Goal: Information Seeking & Learning: Check status

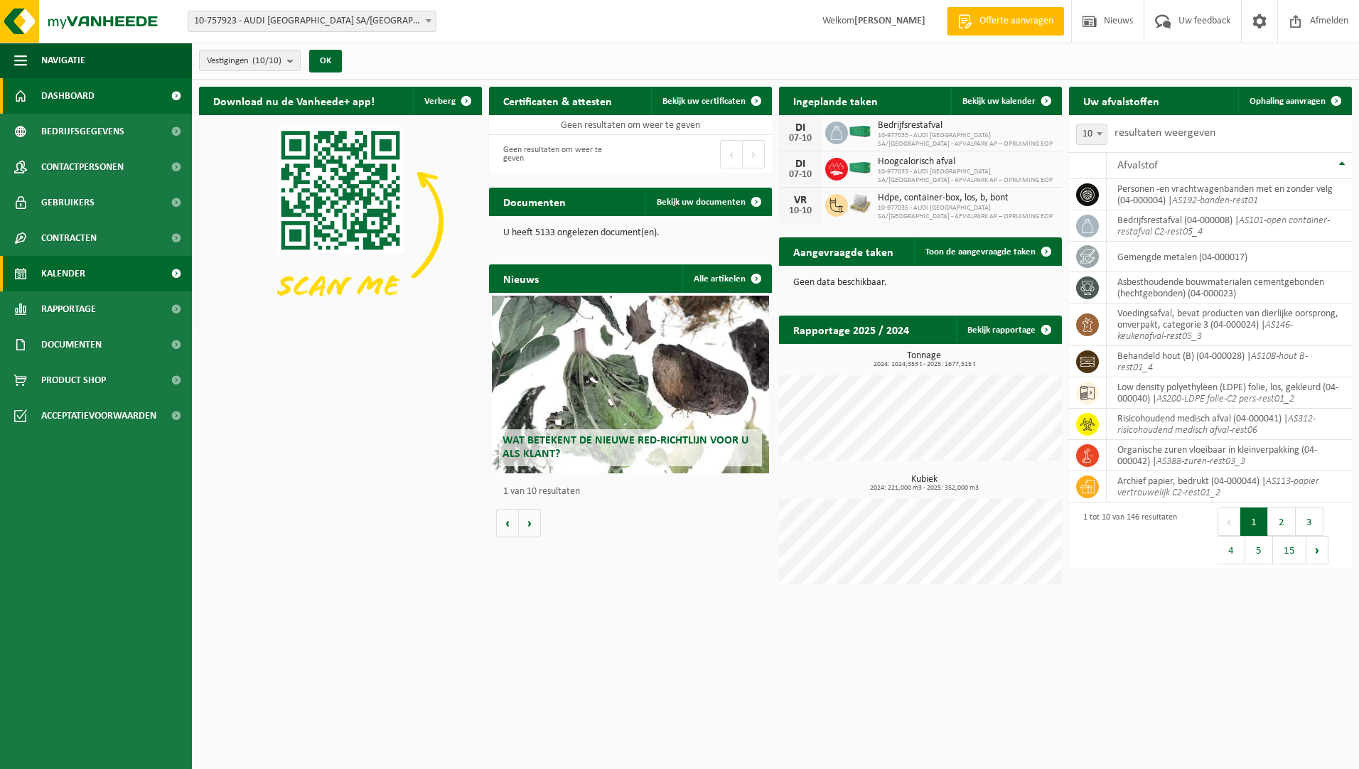
click at [80, 283] on span "Kalender" at bounding box center [63, 274] width 44 height 36
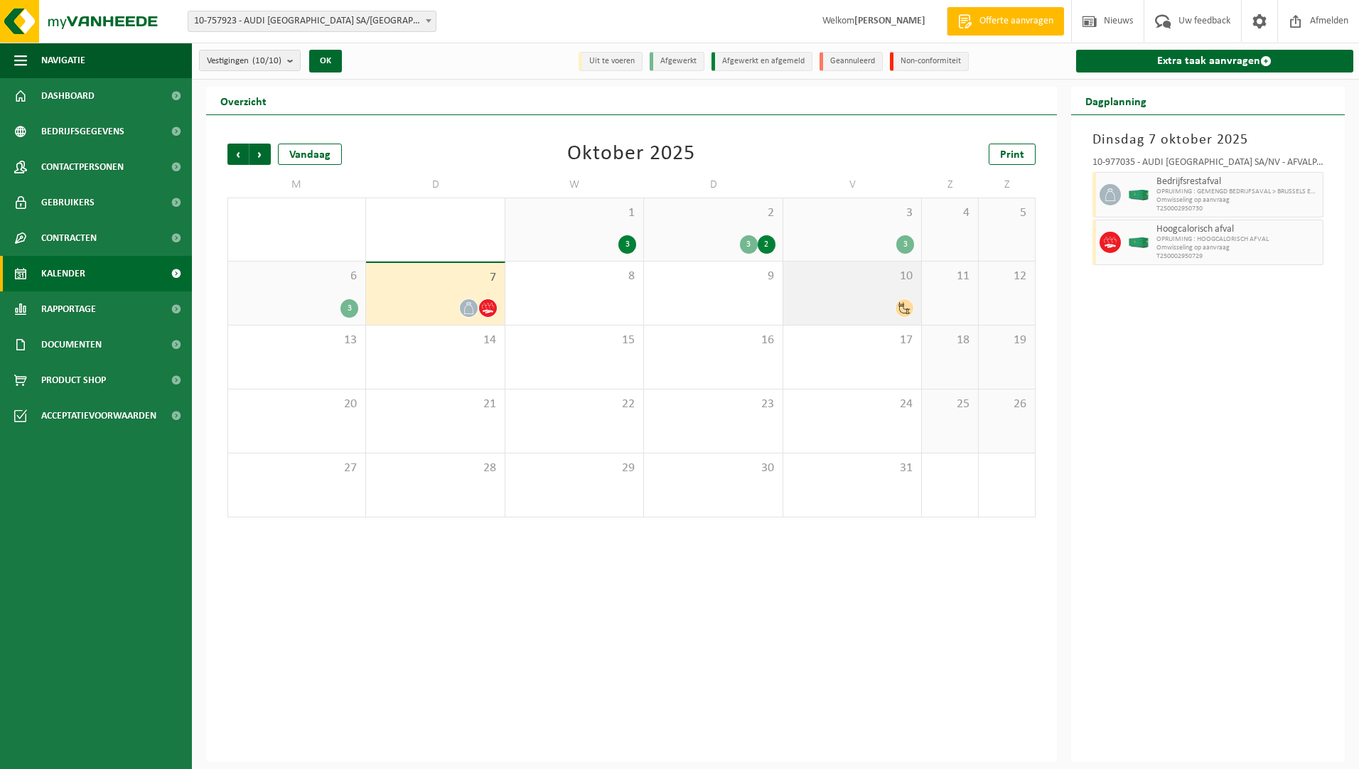
click at [811, 275] on span "10" at bounding box center [852, 277] width 124 height 16
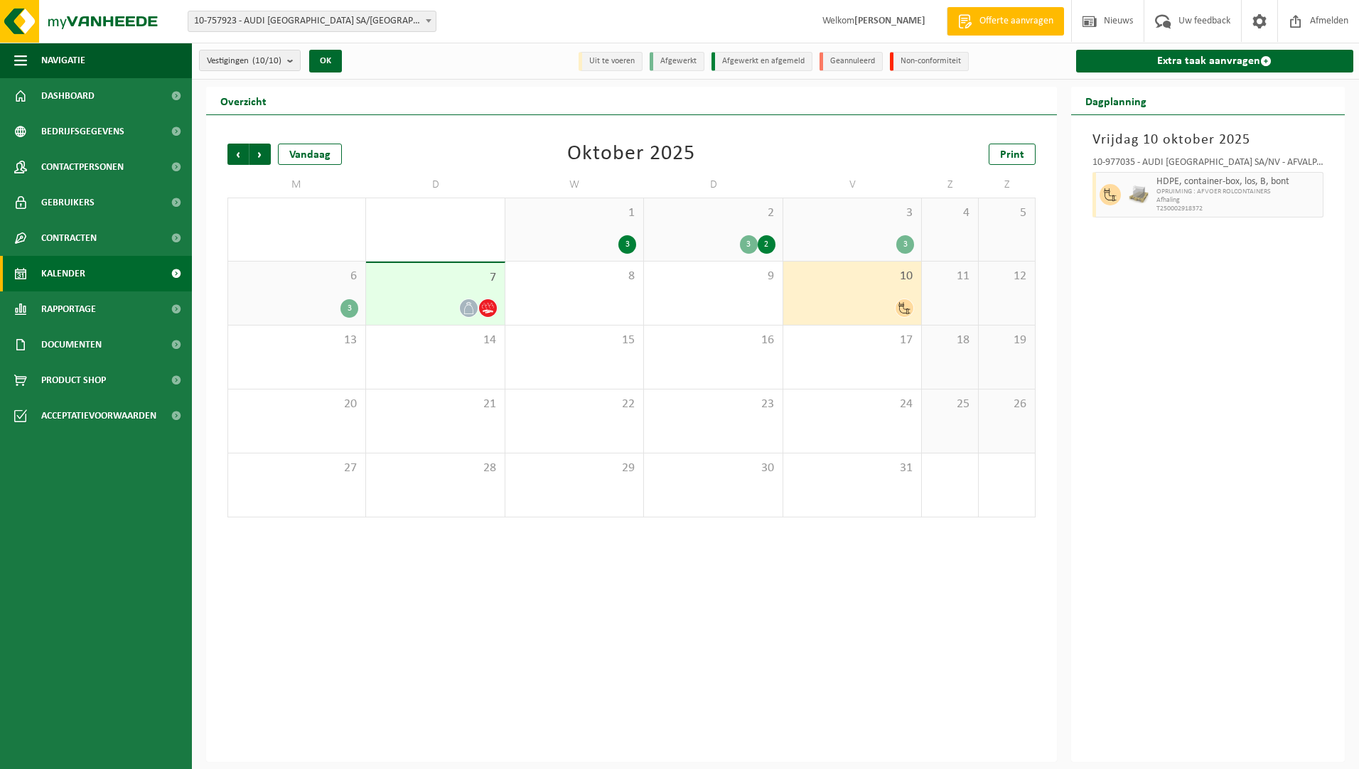
click at [466, 287] on div "7" at bounding box center [435, 294] width 138 height 62
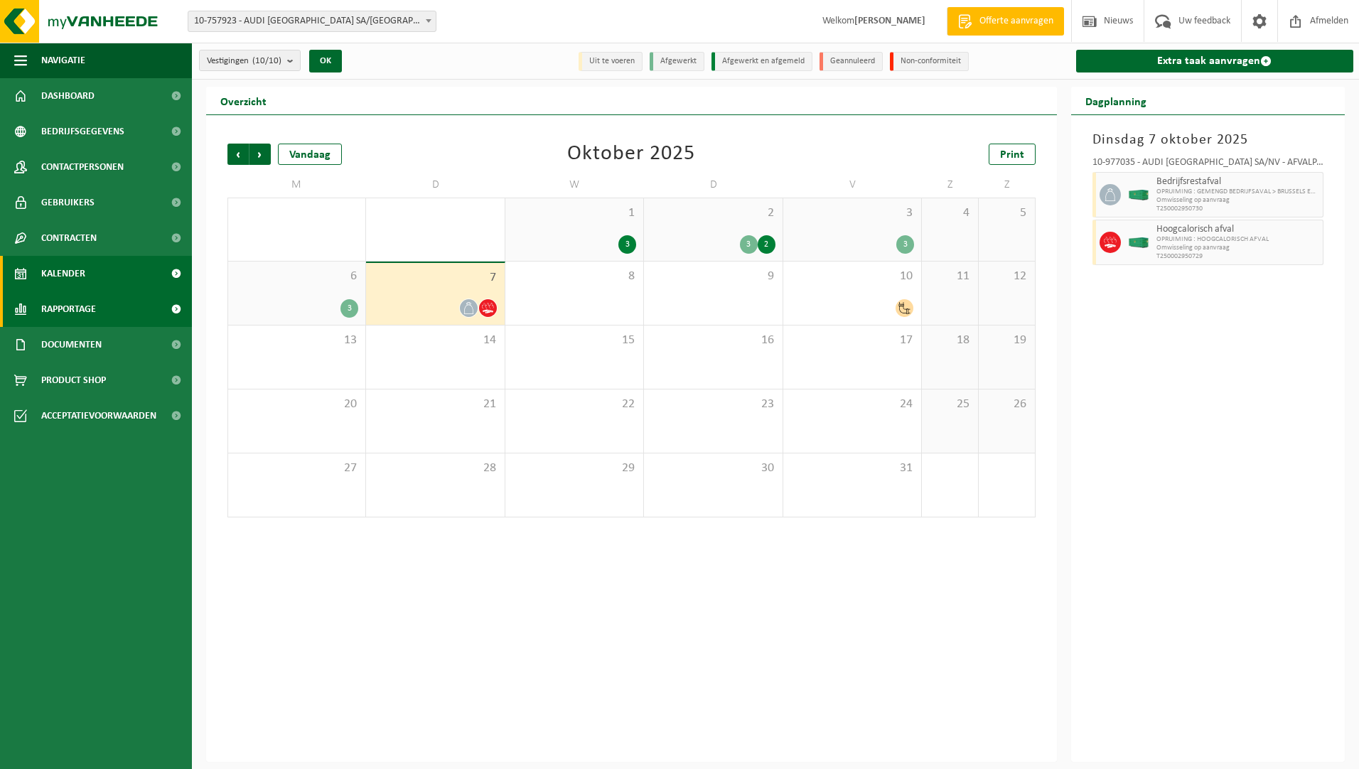
click at [57, 313] on span "Rapportage" at bounding box center [68, 309] width 55 height 36
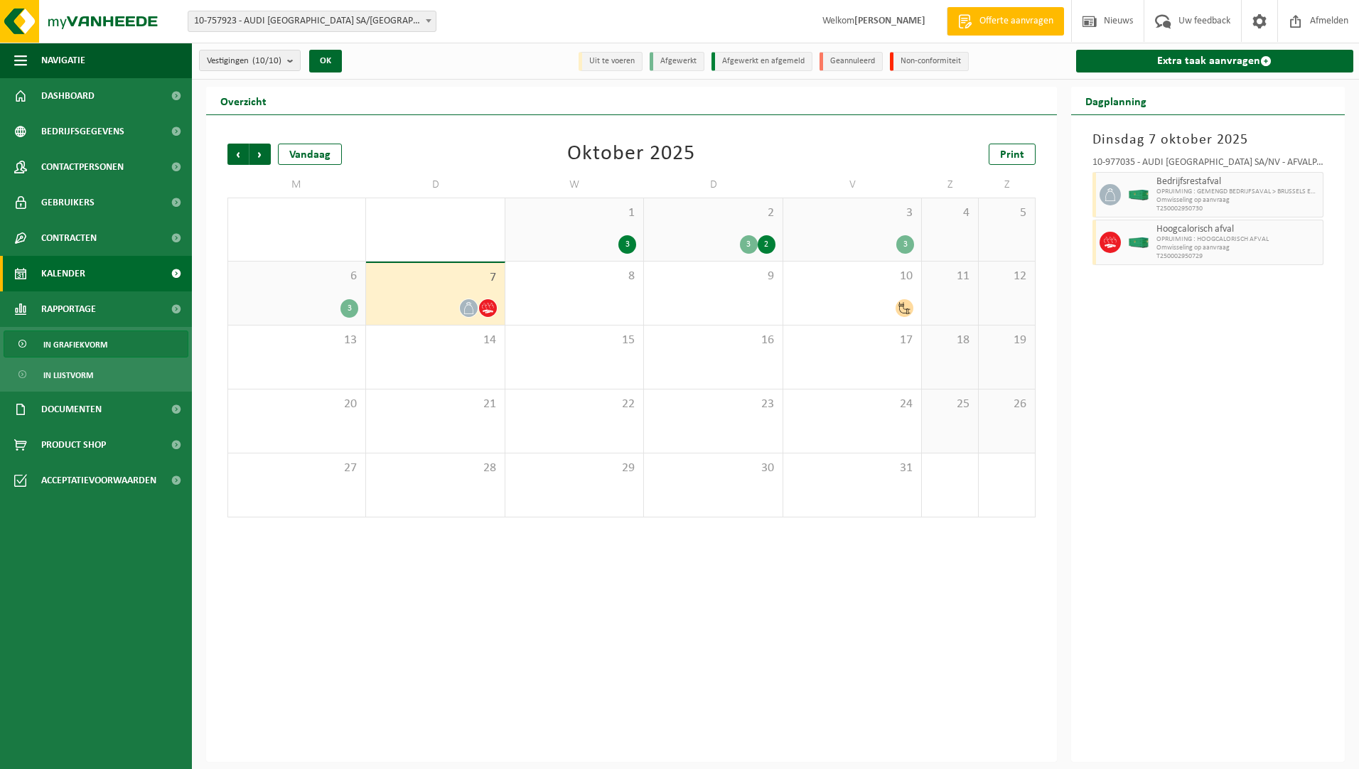
click at [83, 340] on span "In grafiekvorm" at bounding box center [75, 344] width 64 height 27
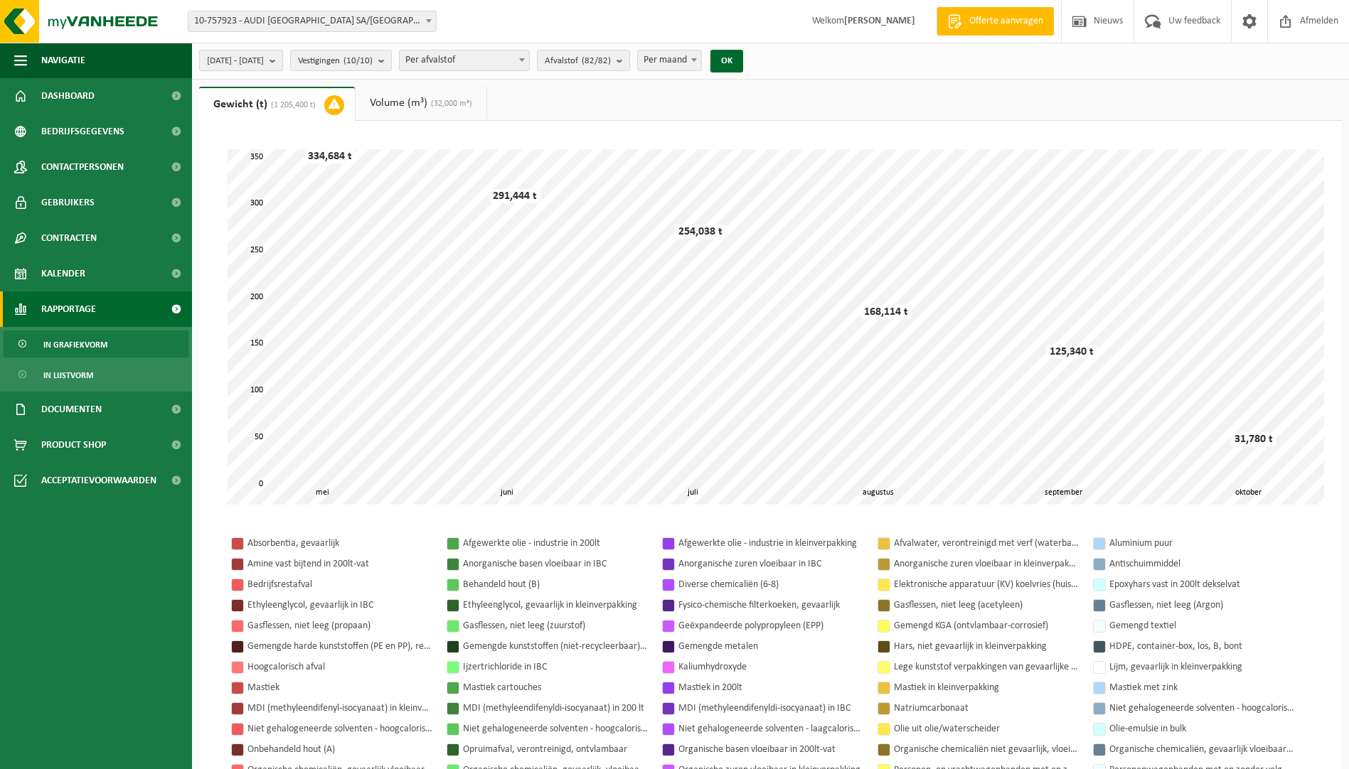
click at [282, 60] on b "submit" at bounding box center [275, 60] width 13 height 20
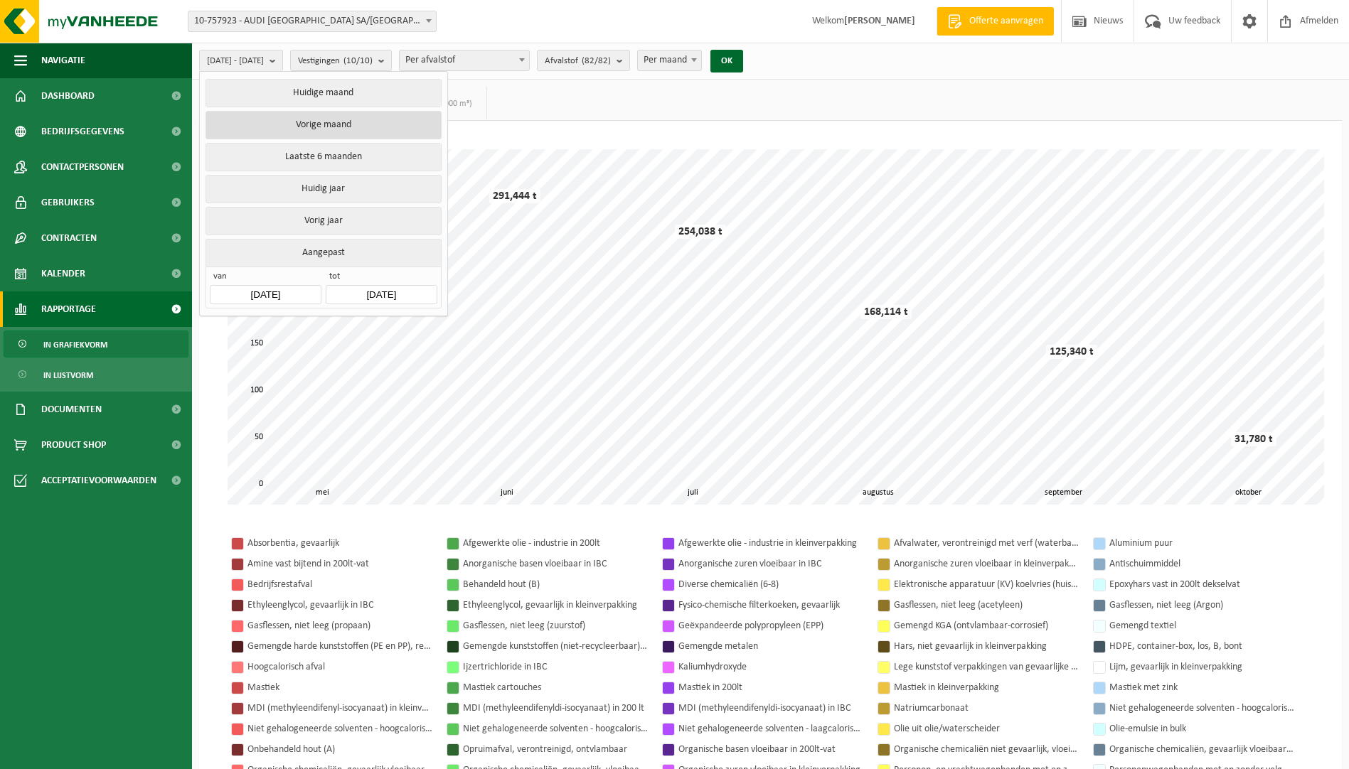
click at [314, 121] on button "Vorige maand" at bounding box center [322, 125] width 235 height 28
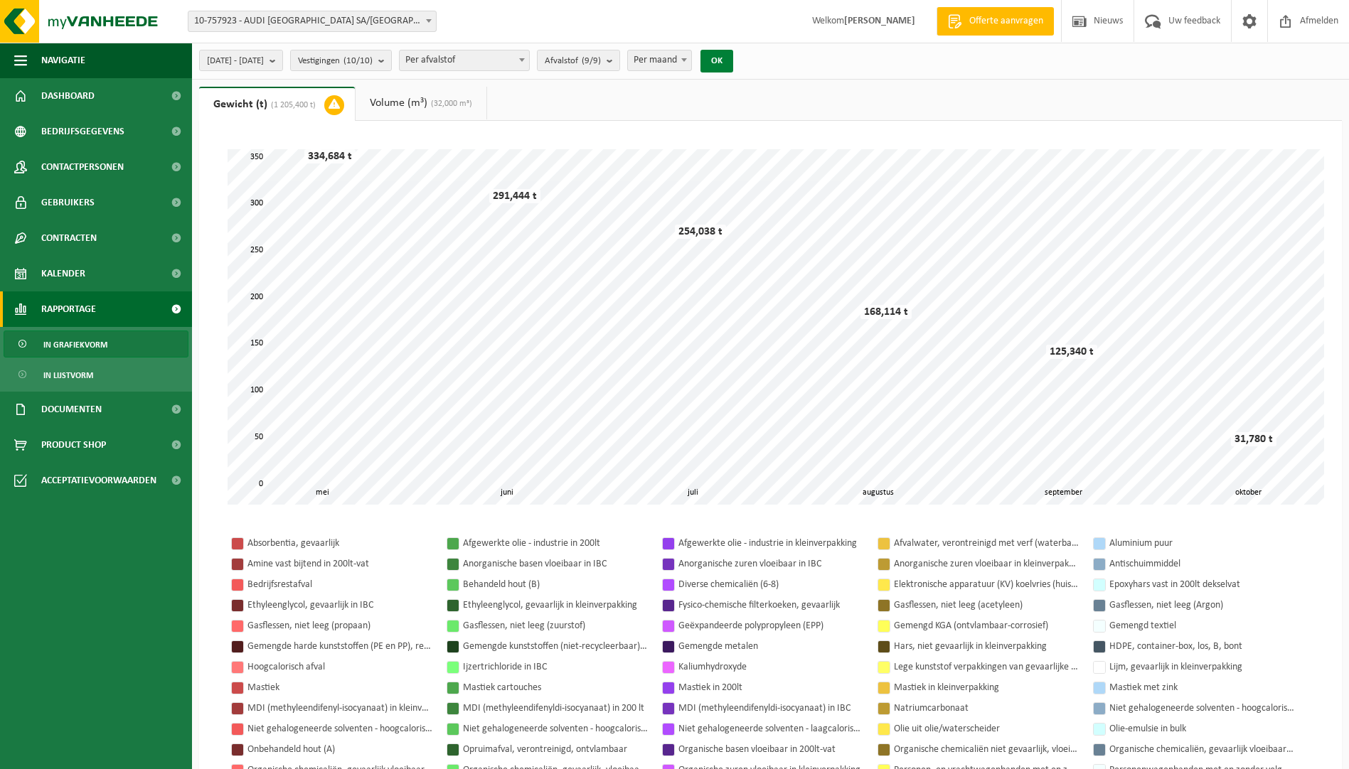
click at [733, 58] on button "OK" at bounding box center [716, 61] width 33 height 23
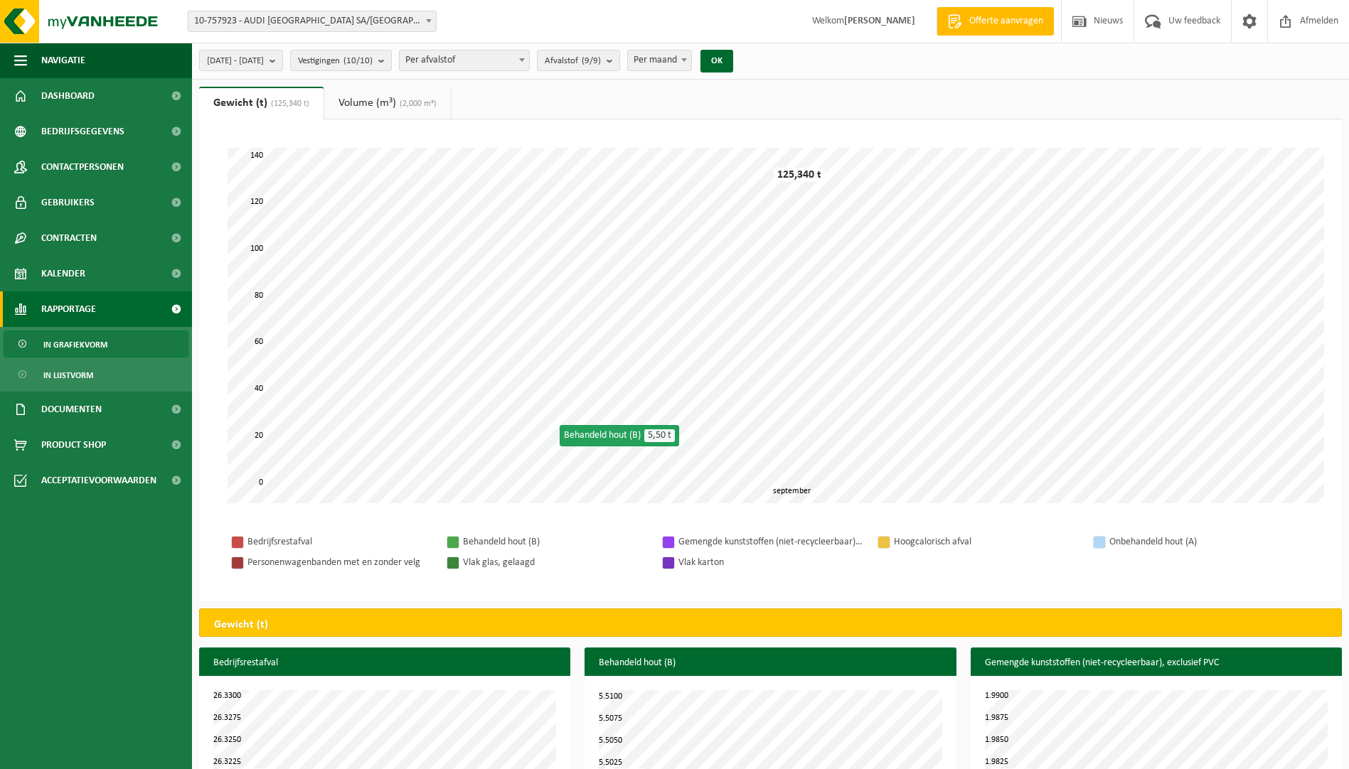
scroll to position [71, 0]
